Goal: Task Accomplishment & Management: Complete application form

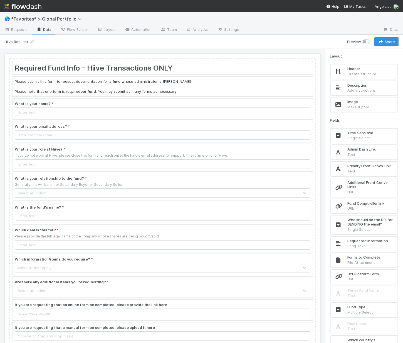
scroll to position [38, 0]
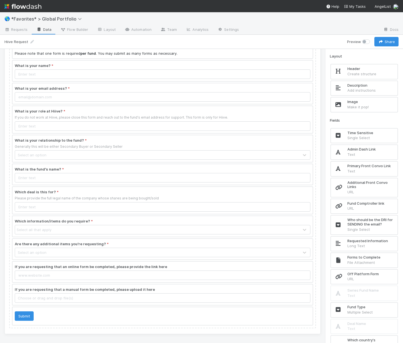
click at [275, 221] on div at bounding box center [163, 226] width 300 height 21
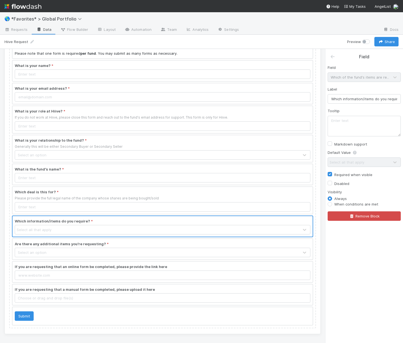
click at [381, 160] on div "Default Value Select all that apply" at bounding box center [364, 158] width 73 height 17
click at [388, 162] on div "Default Value Select all that apply" at bounding box center [364, 158] width 73 height 17
click at [249, 257] on div at bounding box center [163, 249] width 300 height 21
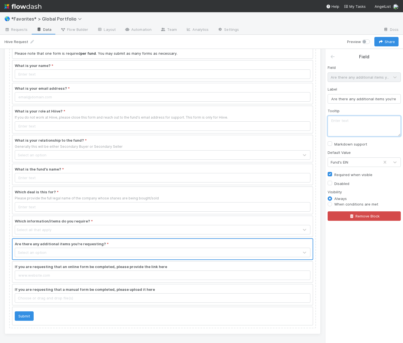
click at [378, 120] on textarea at bounding box center [364, 126] width 73 height 21
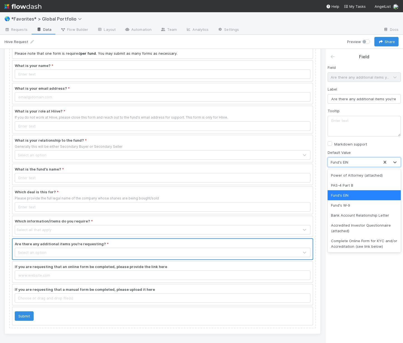
click at [367, 164] on div "Fund's EIN" at bounding box center [353, 162] width 51 height 9
click at [381, 240] on div "Complete Online Form for KYC and/or Accreditation (see link below)" at bounding box center [364, 244] width 73 height 16
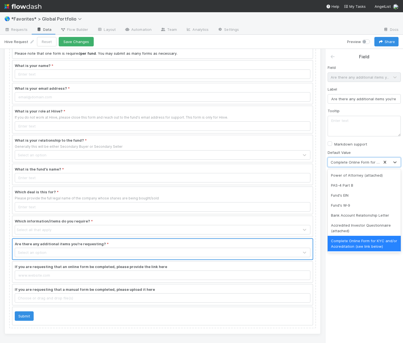
scroll to position [11, 0]
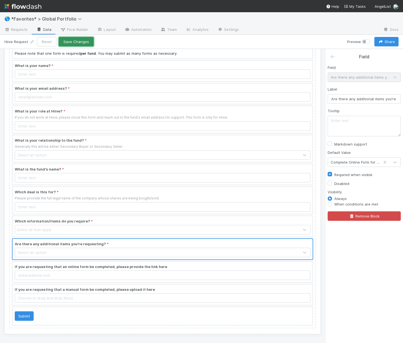
click at [82, 43] on button "Save Changes" at bounding box center [76, 41] width 35 height 9
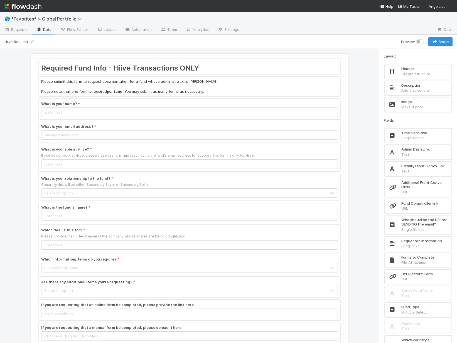
click at [45, 29] on link "Data" at bounding box center [44, 30] width 24 height 9
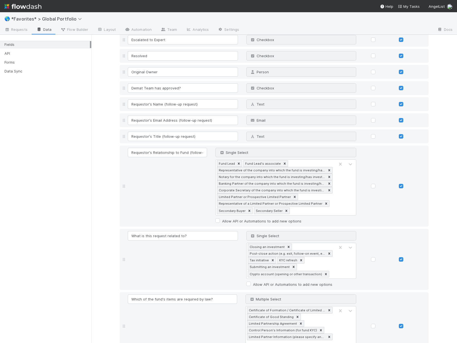
scroll to position [3497, 0]
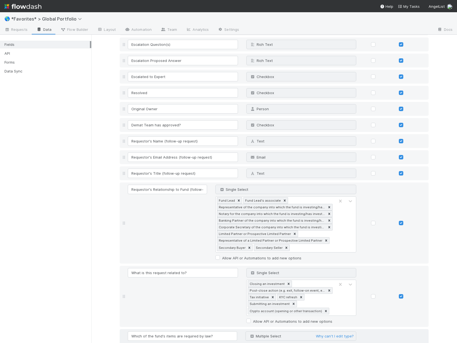
type input "Fund's EIN"
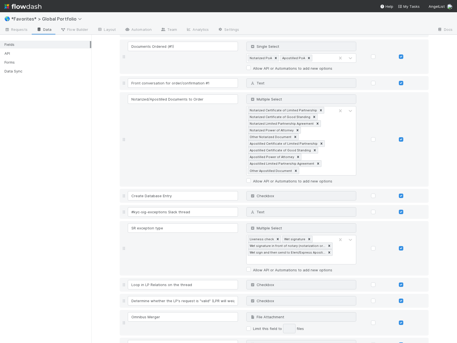
scroll to position [5835, 0]
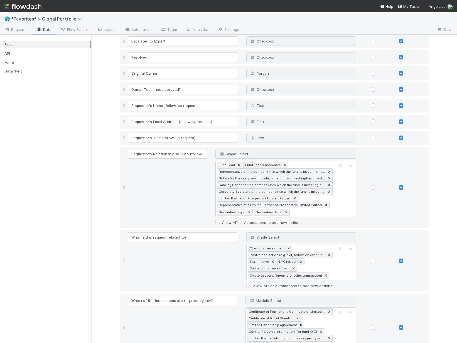
scroll to position [3480, 0]
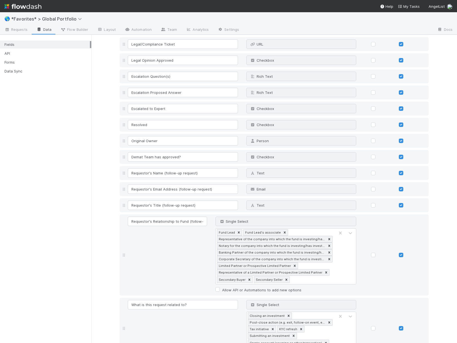
type input "Limited Partner/UBO Information"
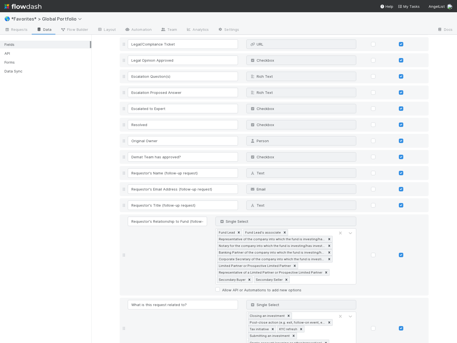
type input "Limited Partner/UBO Information"
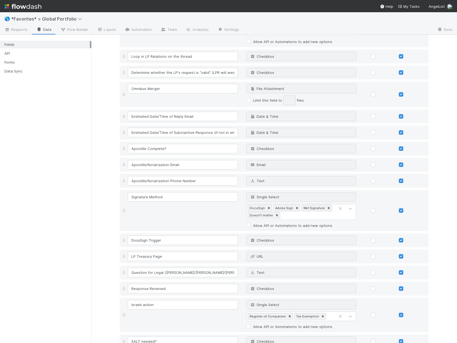
scroll to position [5843, 0]
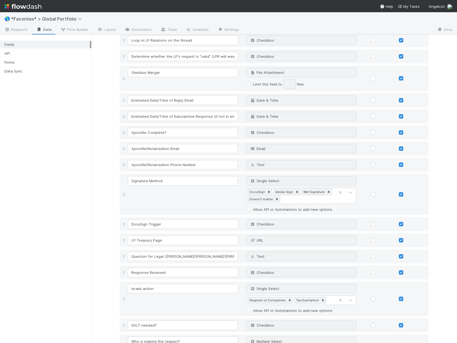
type input "What other information is required?"
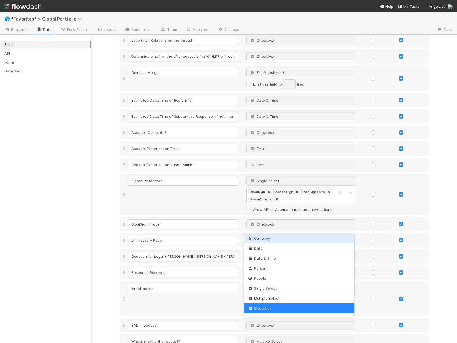
scroll to position [0, 0]
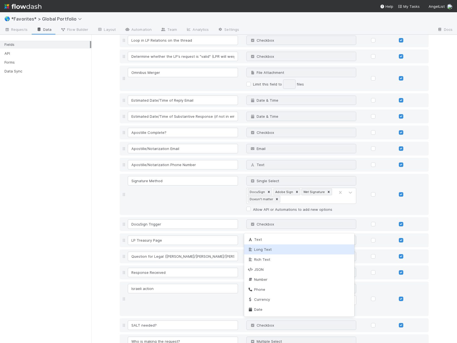
click at [269, 253] on div "Long Text" at bounding box center [299, 250] width 110 height 10
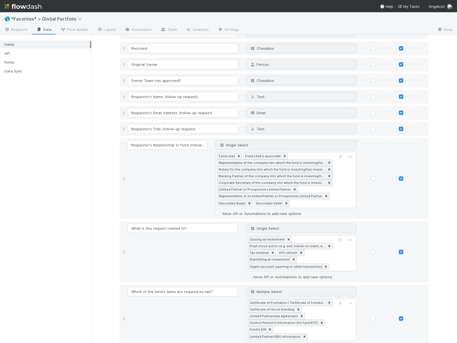
scroll to position [3558, 0]
type input "C"
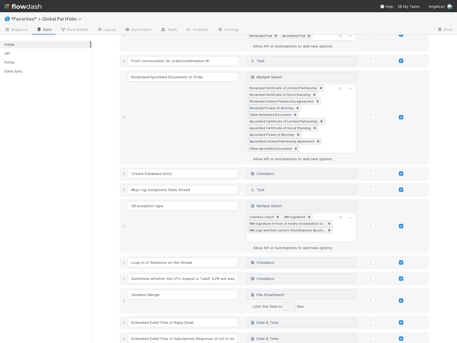
scroll to position [5860, 0]
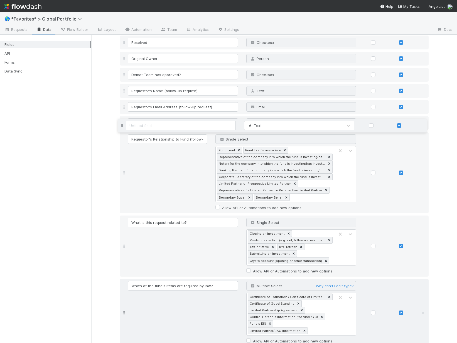
scroll to position [3671, 0]
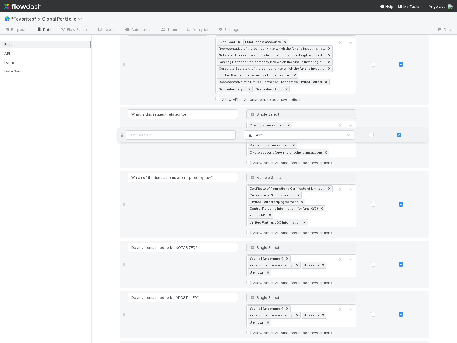
drag, startPoint x: 122, startPoint y: 325, endPoint x: 133, endPoint y: 136, distance: 189.2
drag, startPoint x: 224, startPoint y: 77, endPoint x: 137, endPoint y: 75, distance: 87.1
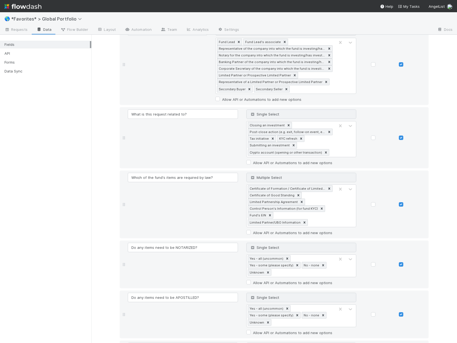
paste input "Are there any additional items you're requesting?"
type input "Are there any additional items you're requesting?"
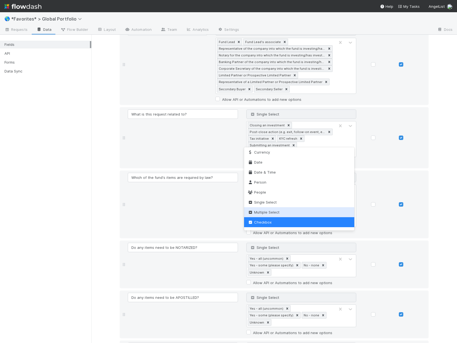
click at [273, 211] on span "Multiple Select" at bounding box center [263, 212] width 32 height 4
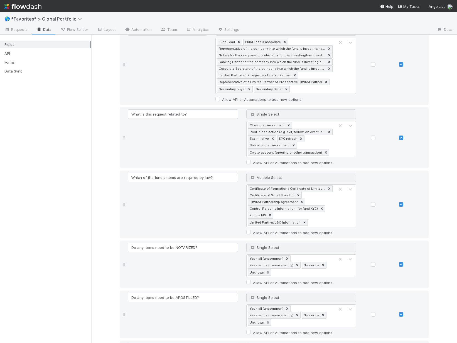
type input "P"
drag, startPoint x: 229, startPoint y: 142, endPoint x: 19, endPoint y: 112, distance: 212.1
click at [41, 115] on div "Fields API Forms Data Sync Fields 🎉 Fields have been successfully updated! Fiel…" at bounding box center [228, 189] width 457 height 309
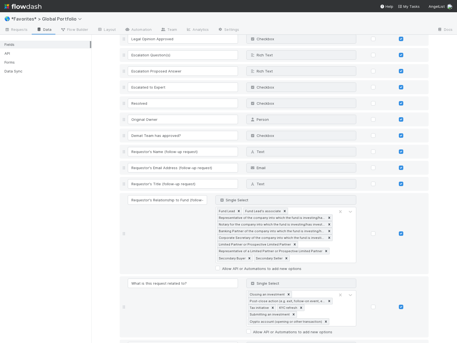
scroll to position [3518, 0]
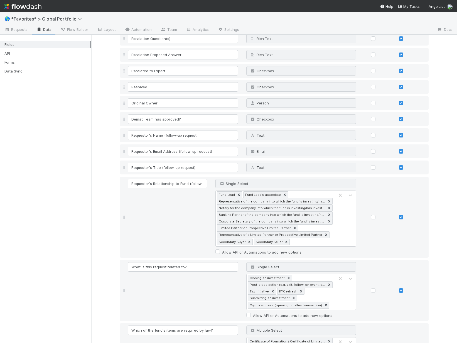
type input "Hiive Requirements"
type input "Certificate of Formation / Certificate of Limited Partnership"
type input "C"
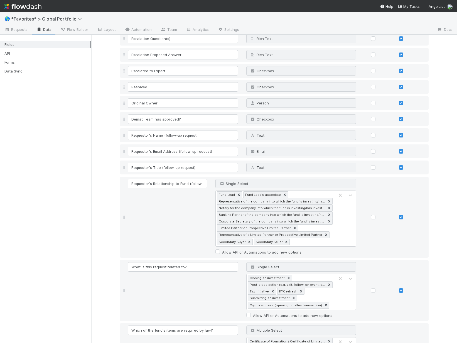
type input "Limited Partnership Agreement"
type input "Control Person's Information (for fund KYC)"
type input "Fund's EIN"
type input "Limited Partner / UBO information"
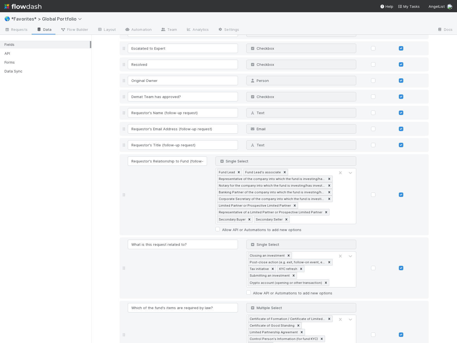
scroll to position [3571, 0]
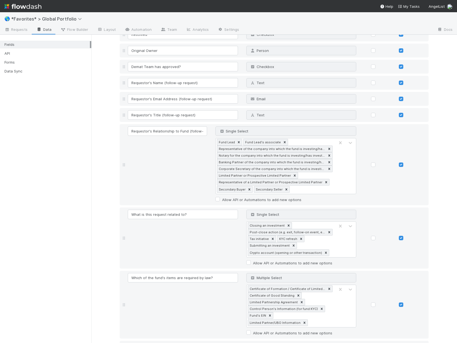
type input "Certificate of Good Standing"
drag, startPoint x: 214, startPoint y: 178, endPoint x: 125, endPoint y: 166, distance: 88.9
drag, startPoint x: 121, startPoint y: 233, endPoint x: 102, endPoint y: 230, distance: 19.4
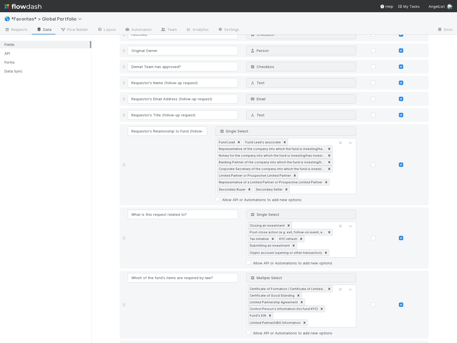
paste input "Are there any additional items you're requesting?"
type input "Are there any additional items you're requesting?"
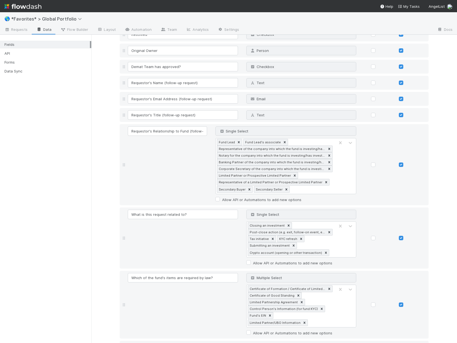
type input "Power of Attorney (attached)"
type input "PAS-4 Part B"
type input "Fund's W-9"
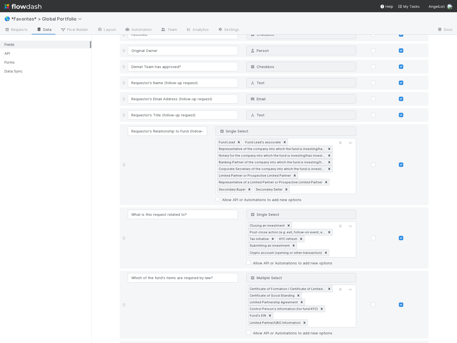
type input "Bank Account Relationship Letter"
type input "Accredited Investor Questionnaire (attached)"
type input "Are there any additional items you're requesting for KYC purposes?"
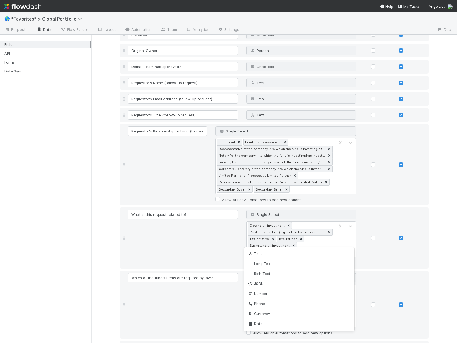
scroll to position [51, 0]
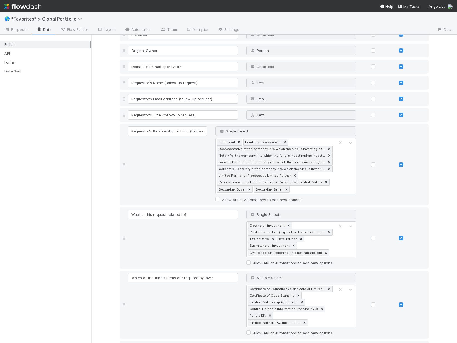
type input "Complete Online Form for KYC and/or Bad Actor Information"
type input "Other (please explain below)"
type input "No"
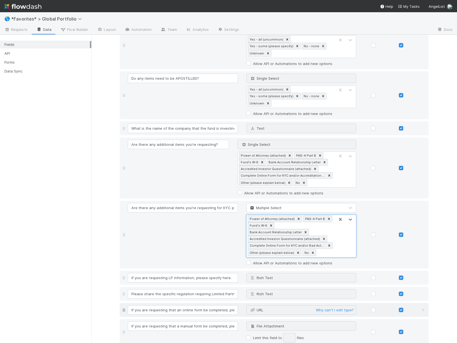
scroll to position [3699, 0]
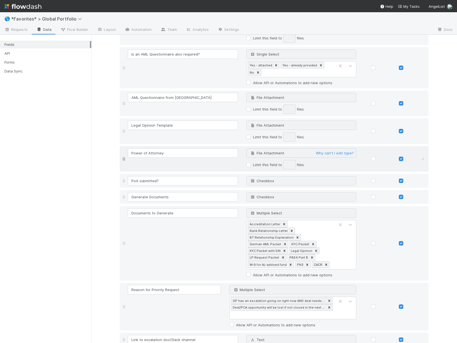
scroll to position [5872, 0]
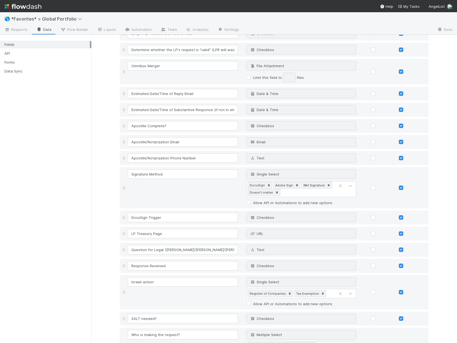
scroll to position [5860, 0]
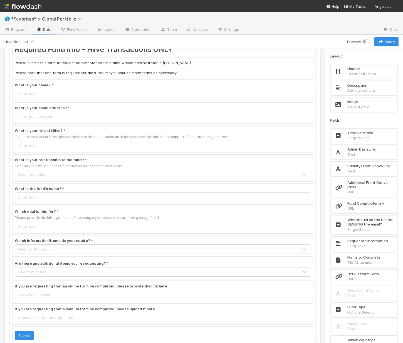
scroll to position [38, 0]
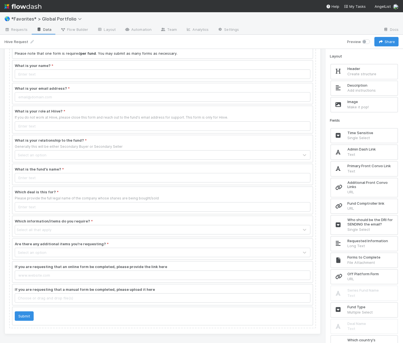
click at [169, 274] on div at bounding box center [163, 272] width 300 height 21
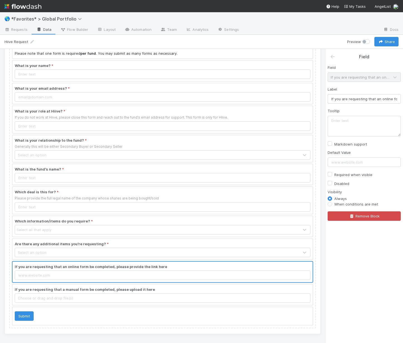
click at [345, 204] on label "When conditions are met" at bounding box center [356, 205] width 44 height 6
click at [332, 204] on input "When conditions are met" at bounding box center [330, 204] width 4 height 5
radio input "true"
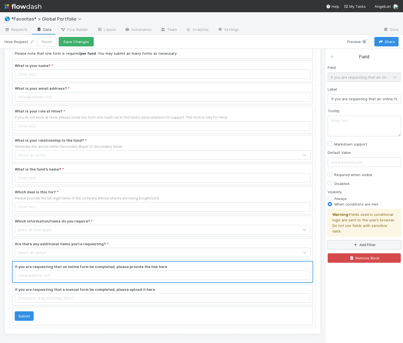
click at [354, 244] on icon "button" at bounding box center [356, 245] width 6 height 3
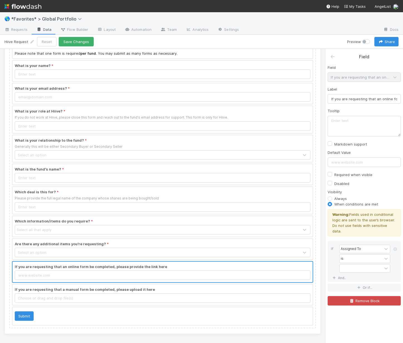
click at [354, 248] on div "Assigned To is" at bounding box center [365, 259] width 53 height 29
click at [364, 246] on div "Assigned To" at bounding box center [361, 249] width 43 height 8
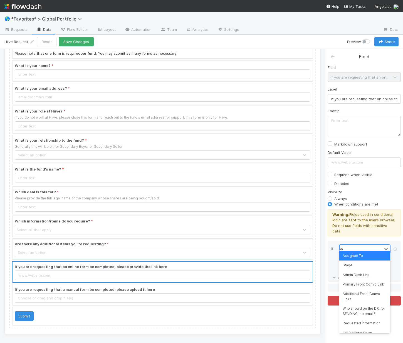
type input "add"
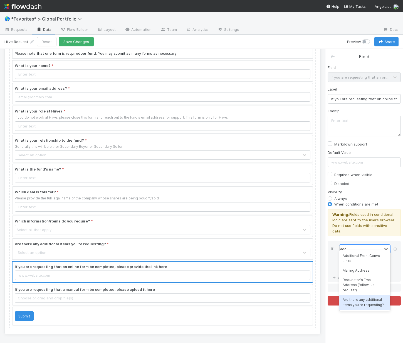
click at [380, 302] on div "Are there any additional items you're requesting?" at bounding box center [364, 302] width 51 height 15
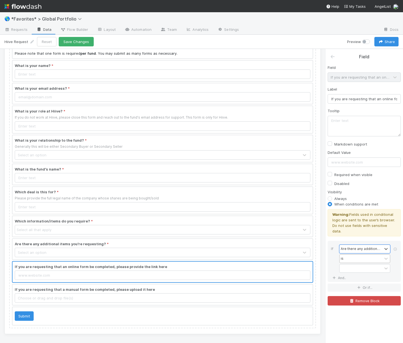
click at [360, 255] on div "is" at bounding box center [361, 259] width 43 height 8
click at [399, 263] on div "If Are there any additional items you're requesting? is And.." at bounding box center [364, 261] width 73 height 41
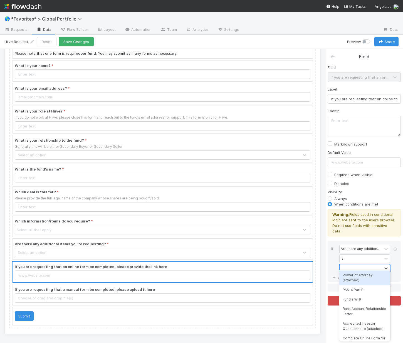
click at [372, 265] on div at bounding box center [361, 269] width 43 height 8
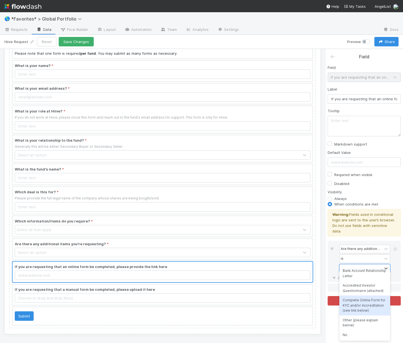
click at [370, 301] on div "Complete Online Form for KYC and/or Accreditation (see link below)" at bounding box center [364, 306] width 51 height 20
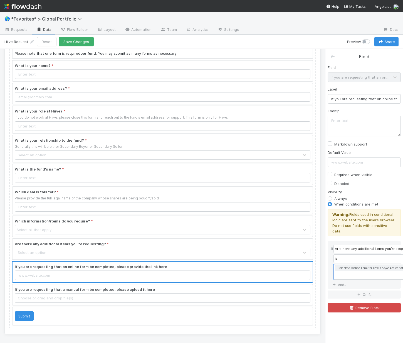
click at [334, 174] on label "Required when visible" at bounding box center [353, 175] width 38 height 7
click at [329, 174] on input "Required when visible" at bounding box center [330, 174] width 4 height 5
checkbox input "true"
click at [82, 41] on button "Save Changes" at bounding box center [76, 41] width 35 height 9
click at [147, 225] on div at bounding box center [163, 226] width 300 height 21
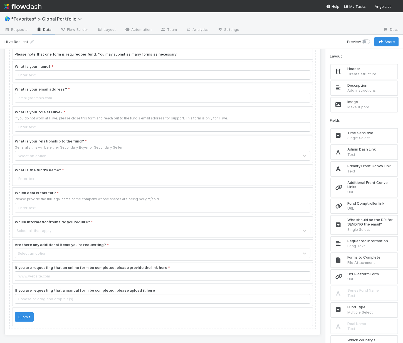
scroll to position [38, 0]
click at [125, 253] on div at bounding box center [163, 249] width 300 height 21
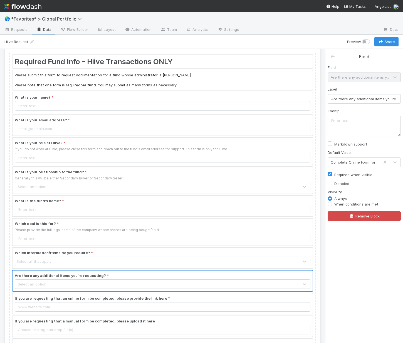
scroll to position [0, 0]
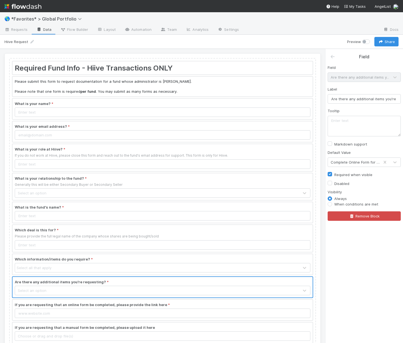
click at [115, 89] on div at bounding box center [163, 87] width 300 height 20
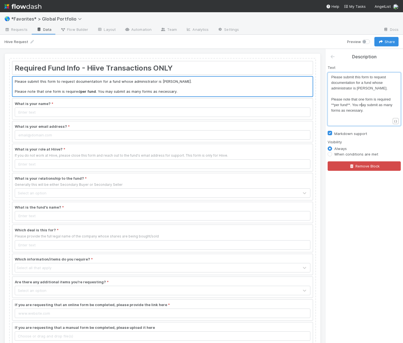
click at [362, 104] on span "Please note that one form is required **per fund**. You may submit as many form…" at bounding box center [362, 104] width 62 height 15
type textarea "transaction"
click at [45, 233] on div at bounding box center [163, 238] width 300 height 27
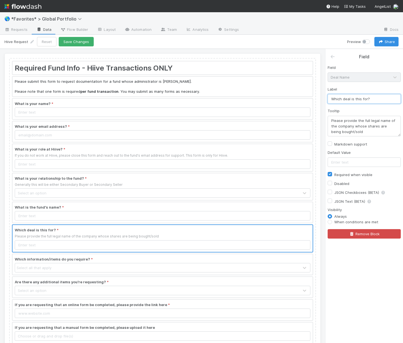
drag, startPoint x: 350, startPoint y: 100, endPoint x: 344, endPoint y: 99, distance: 6.4
click at [344, 99] on input "Which deal is this for?" at bounding box center [364, 98] width 73 height 9
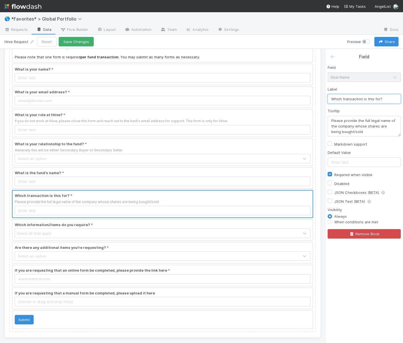
scroll to position [38, 0]
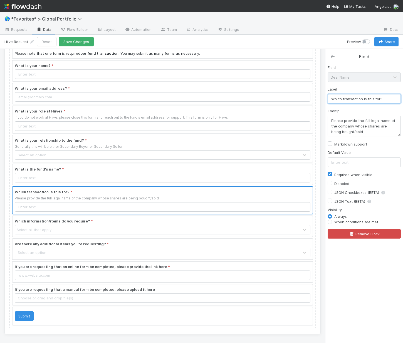
type input "Which transaction is this for?"
click at [333, 56] on icon at bounding box center [333, 57] width 6 height 4
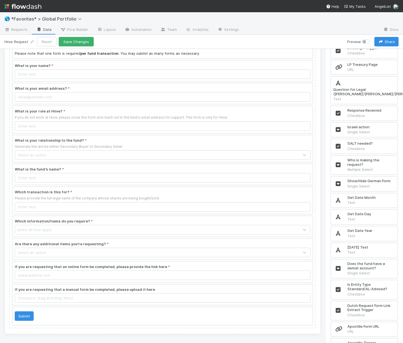
scroll to position [3983, 0]
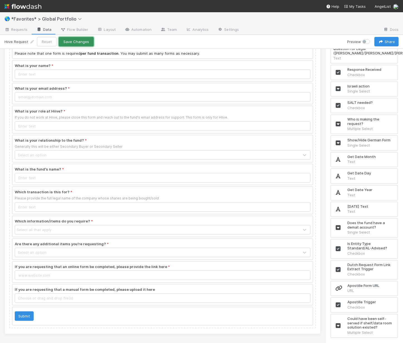
click at [80, 42] on button "Save Changes" at bounding box center [76, 41] width 35 height 9
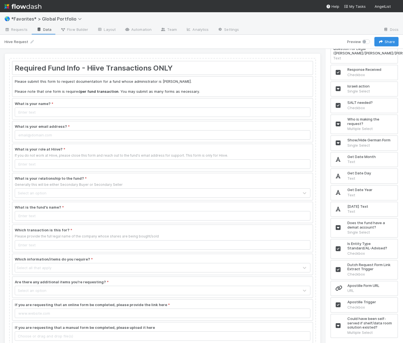
scroll to position [3983, 0]
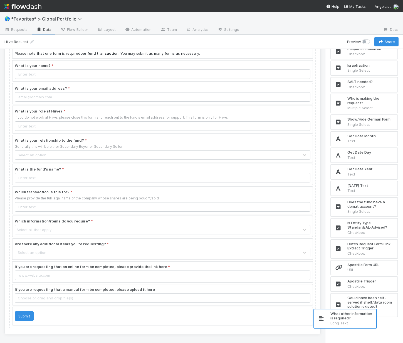
scroll to position [44, 0]
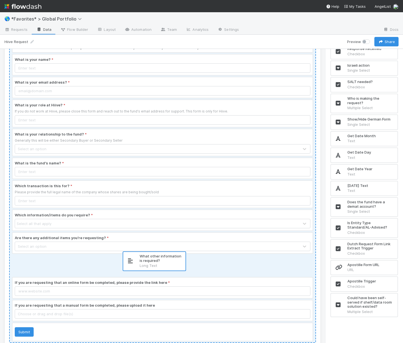
drag, startPoint x: 371, startPoint y: 333, endPoint x: 161, endPoint y: 265, distance: 220.6
click at [161, 265] on div "Required Fund Info - Hiive Transactions ONLY Please submit this form to request…" at bounding box center [201, 196] width 403 height 295
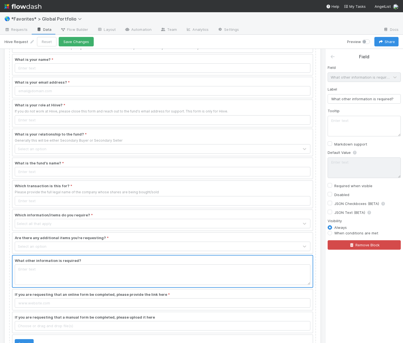
click at [340, 233] on label "When conditions are met" at bounding box center [356, 234] width 44 height 6
click at [332, 233] on input "When conditions are met" at bounding box center [330, 233] width 4 height 5
radio input "true"
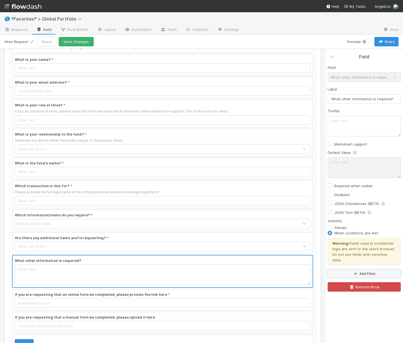
click at [355, 273] on icon "button" at bounding box center [356, 274] width 6 height 3
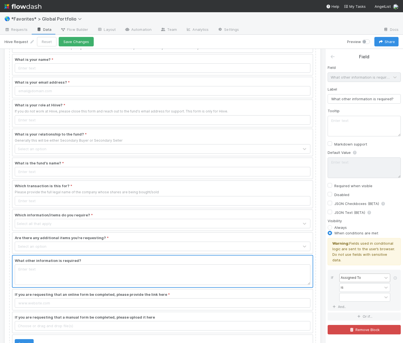
click at [365, 274] on div "Assigned To" at bounding box center [361, 278] width 43 height 8
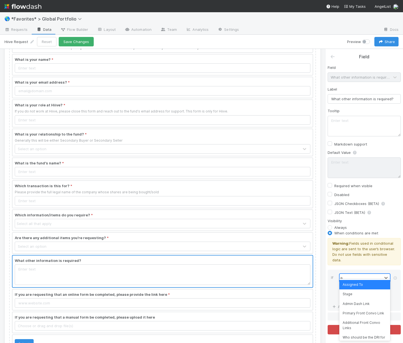
type input "add"
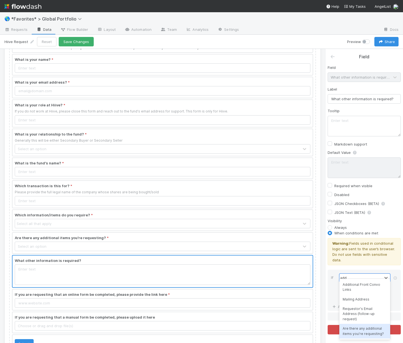
click at [363, 329] on div "Are there any additional items you're requesting?" at bounding box center [364, 331] width 51 height 15
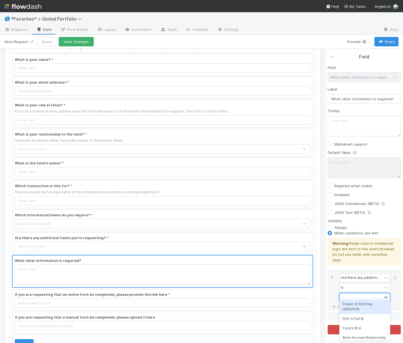
click at [365, 294] on div at bounding box center [361, 298] width 43 height 8
click at [360, 325] on div "Other (please explain below)" at bounding box center [364, 323] width 51 height 15
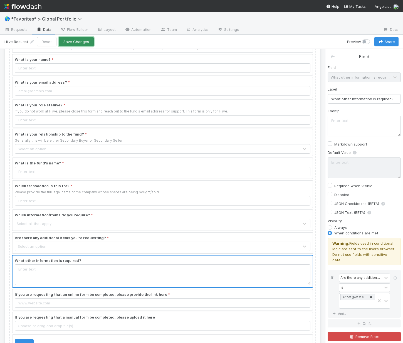
click at [63, 40] on button "Save Changes" at bounding box center [76, 41] width 35 height 9
radio input "true"
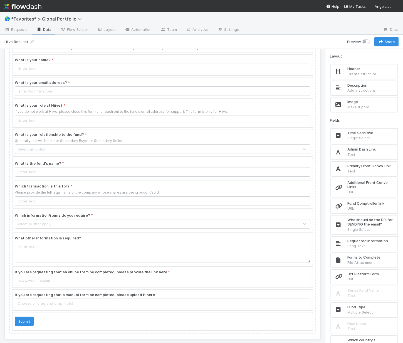
scroll to position [49, 0]
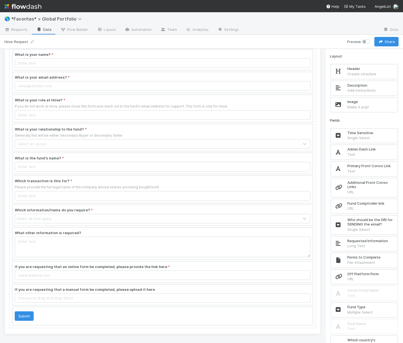
click at [54, 252] on div at bounding box center [163, 244] width 300 height 32
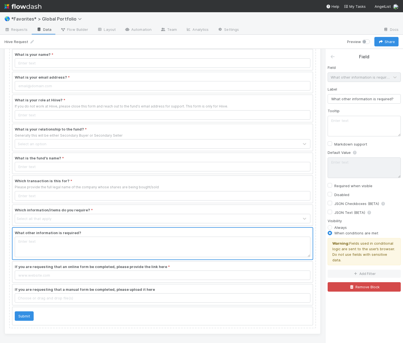
click at [344, 185] on label "Required when visible" at bounding box center [353, 186] width 38 height 7
click at [332, 185] on input "Required when visible" at bounding box center [330, 185] width 4 height 5
checkbox input "true"
click at [353, 270] on button "Add Filter" at bounding box center [364, 274] width 73 height 8
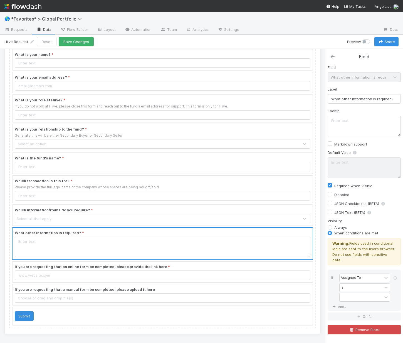
click at [331, 56] on icon at bounding box center [333, 57] width 6 height 4
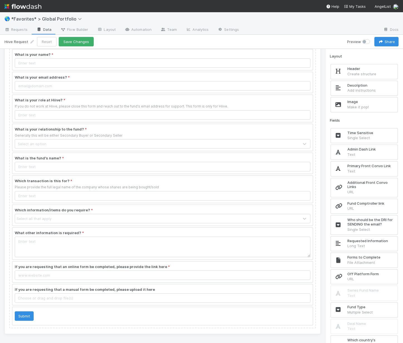
scroll to position [2223, 0]
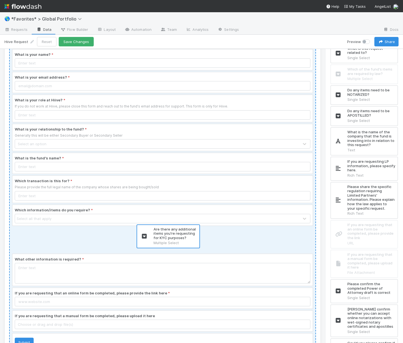
drag, startPoint x: 372, startPoint y: 208, endPoint x: 175, endPoint y: 241, distance: 199.4
click at [175, 241] on div "Required Fund Info - Hiive Transactions ONLY Please submit this form to request…" at bounding box center [201, 196] width 403 height 295
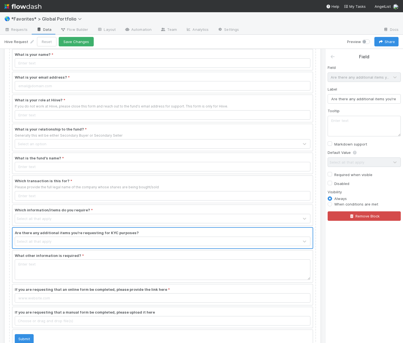
scroll to position [0, 0]
click at [334, 174] on label "Required when visible" at bounding box center [353, 175] width 38 height 7
click at [328, 174] on input "Required when visible" at bounding box center [330, 174] width 4 height 5
checkbox input "true"
click at [193, 268] on div at bounding box center [163, 267] width 300 height 32
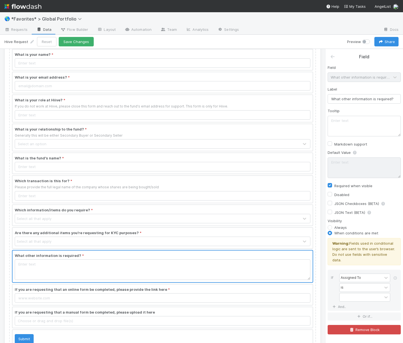
click at [142, 241] on div at bounding box center [163, 238] width 300 height 21
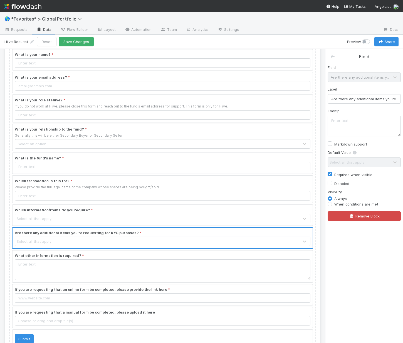
click at [152, 263] on div at bounding box center [163, 267] width 300 height 32
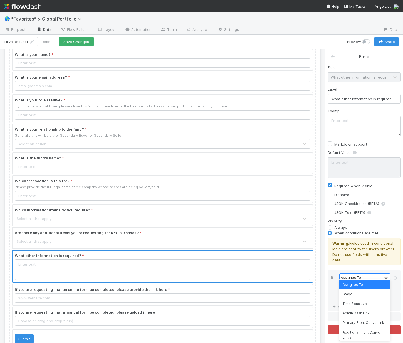
click at [355, 276] on div "Assigned To" at bounding box center [351, 278] width 20 height 5
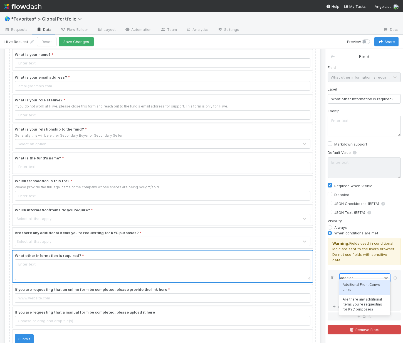
type input "additiona"
click at [343, 303] on div "Are there any additional items you're requesting for KYC purposes?" at bounding box center [364, 305] width 51 height 20
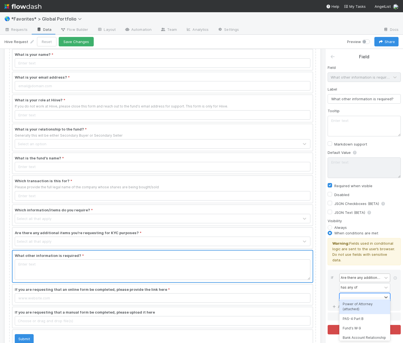
click at [352, 294] on div at bounding box center [361, 298] width 43 height 8
click at [355, 328] on div "Other (please explain below)" at bounding box center [364, 325] width 51 height 15
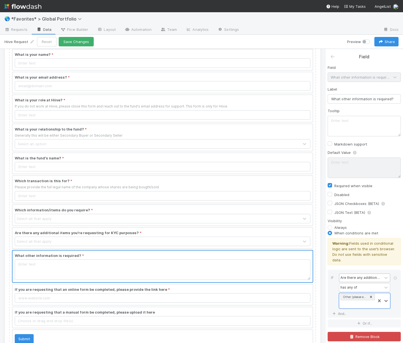
click at [176, 294] on div at bounding box center [163, 295] width 300 height 21
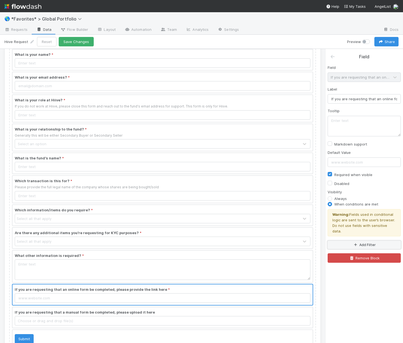
click at [358, 244] on icon "button" at bounding box center [356, 245] width 6 height 3
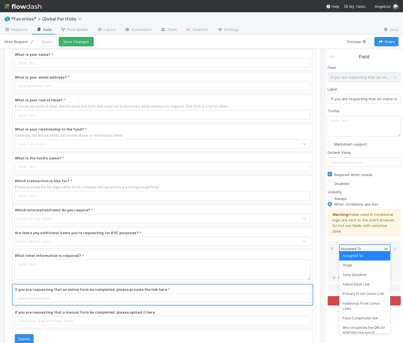
click at [356, 247] on div "Assigned To" at bounding box center [351, 249] width 20 height 5
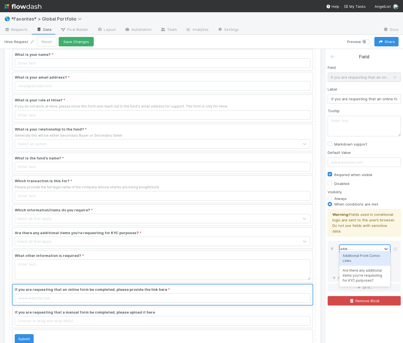
type input "addit"
click at [358, 274] on div "Are there any additional items you're requesting for KYC purposes?" at bounding box center [364, 276] width 51 height 20
click at [364, 265] on div at bounding box center [361, 269] width 43 height 8
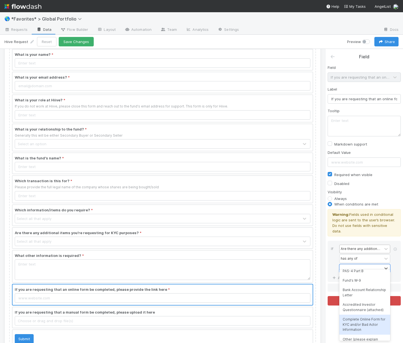
scroll to position [29, 0]
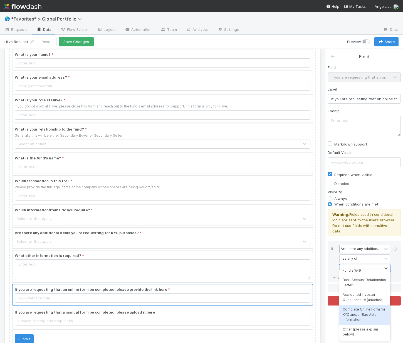
click at [365, 314] on div "Complete Online Form for KYC and/or Bad Actor Information" at bounding box center [364, 315] width 51 height 20
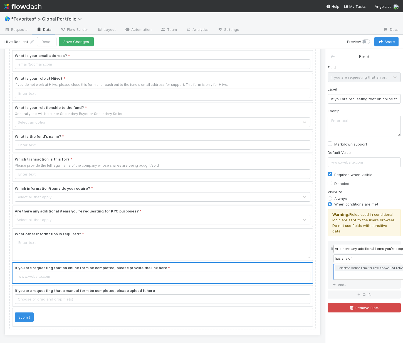
scroll to position [72, 0]
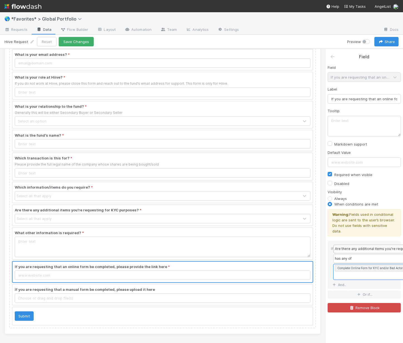
click at [65, 288] on div at bounding box center [163, 295] width 300 height 21
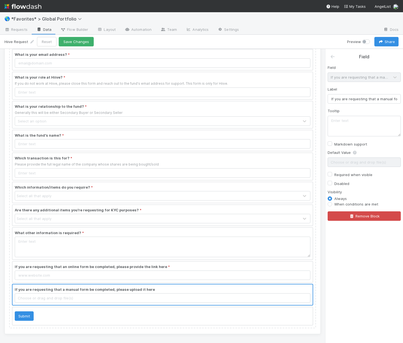
click at [348, 204] on label "When conditions are met" at bounding box center [356, 205] width 44 height 6
click at [332, 204] on input "When conditions are met" at bounding box center [330, 204] width 4 height 5
radio input "true"
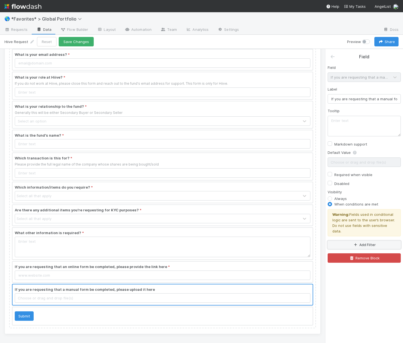
click at [349, 241] on button "Add Filter" at bounding box center [364, 245] width 73 height 8
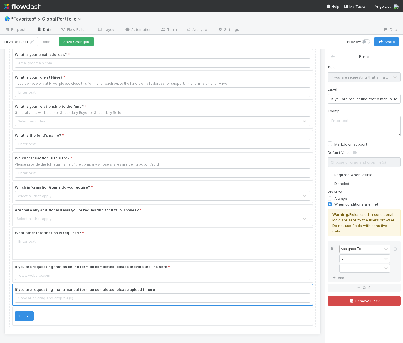
click at [354, 247] on div "Assigned To" at bounding box center [351, 249] width 20 height 5
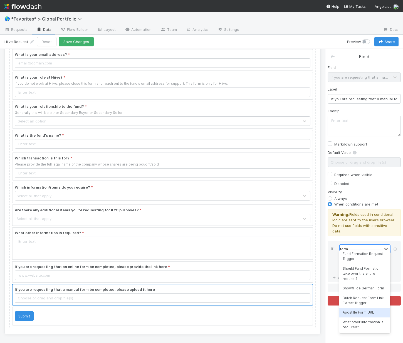
scroll to position [0, 0]
type input "f"
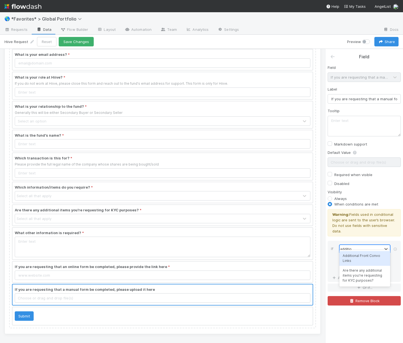
type input "addition"
click at [356, 271] on div "Are there any additional items you're requesting for KYC purposes?" at bounding box center [364, 276] width 51 height 20
click at [357, 265] on div at bounding box center [361, 269] width 43 height 8
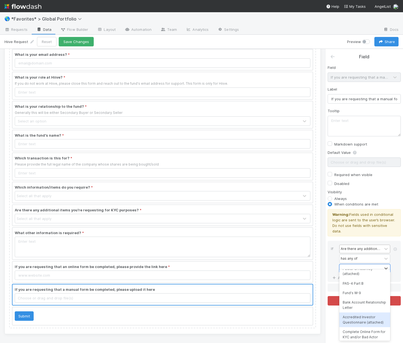
scroll to position [13, 0]
click at [362, 314] on div "Accredited Investor Questionnaire (attached)" at bounding box center [364, 314] width 51 height 15
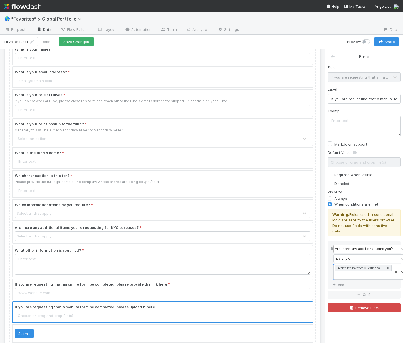
scroll to position [0, 0]
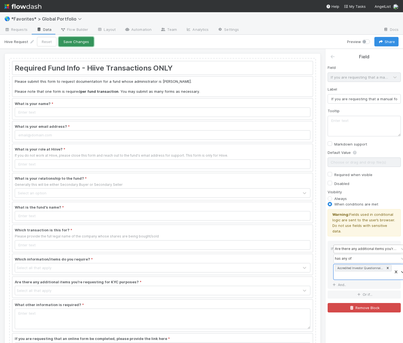
click at [85, 42] on button "Save Changes" at bounding box center [76, 41] width 35 height 9
